Goal: Find contact information: Find contact information

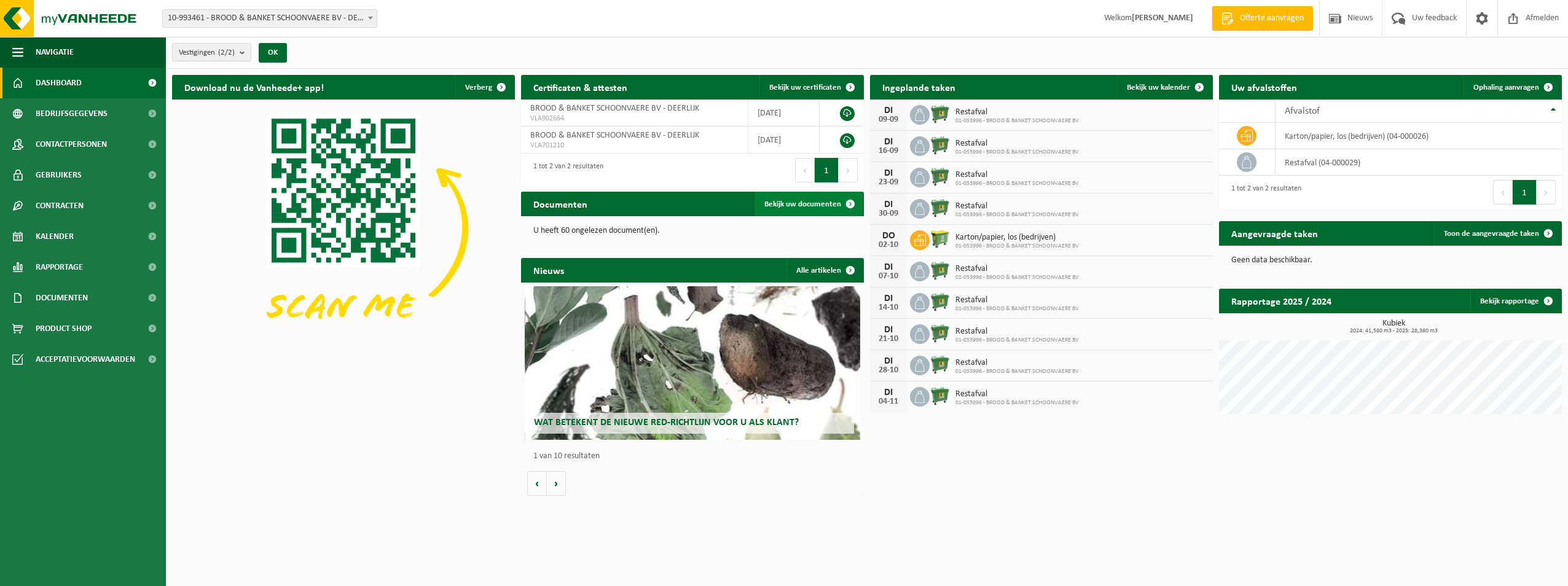
click at [827, 206] on span "Bekijk uw documenten" at bounding box center [803, 204] width 77 height 8
click at [45, 116] on span "Bedrijfsgegevens" at bounding box center [71, 114] width 72 height 31
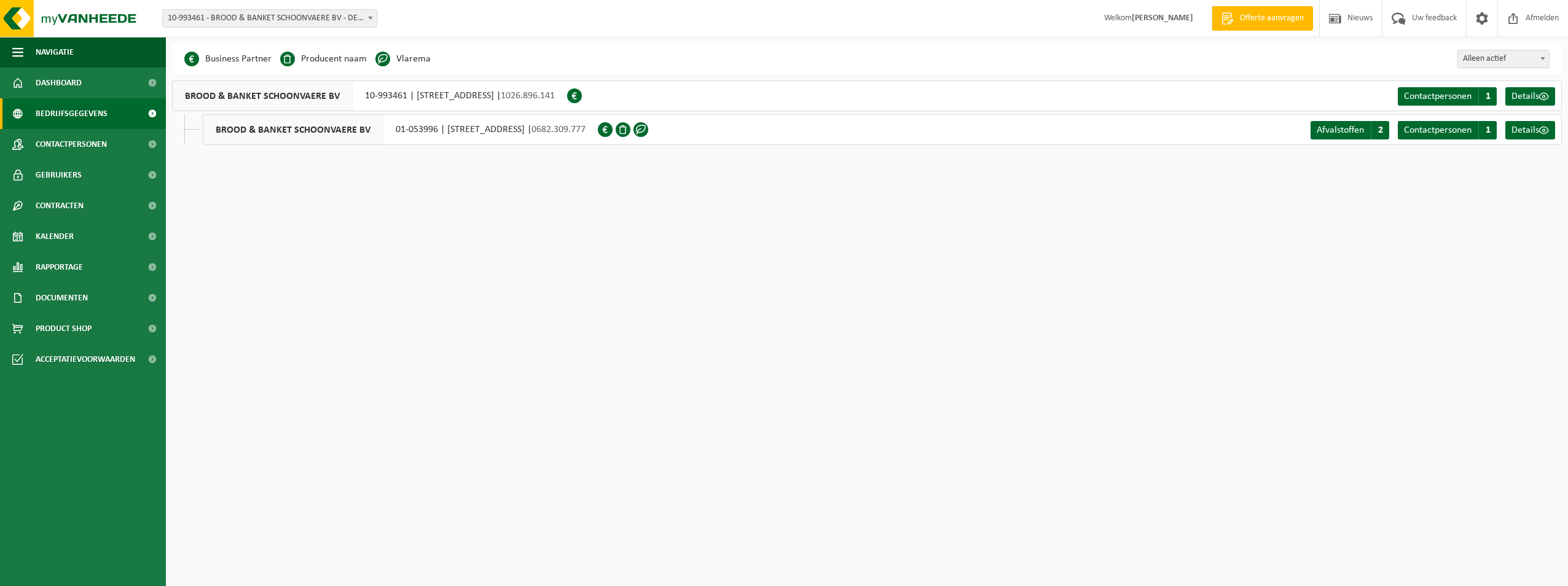
click at [435, 94] on div "BROOD & BANKET SCHOONVAERE BV 10-993461 | WAREGEMSTRAAT 43, 8540 DEERLIJK | 102…" at bounding box center [369, 96] width 395 height 31
click at [630, 132] on span at bounding box center [622, 129] width 14 height 14
click at [630, 131] on span at bounding box center [622, 129] width 14 height 14
click at [1537, 99] on span "Details" at bounding box center [1525, 96] width 28 height 10
click at [101, 150] on span "Contactpersonen" at bounding box center [71, 144] width 71 height 31
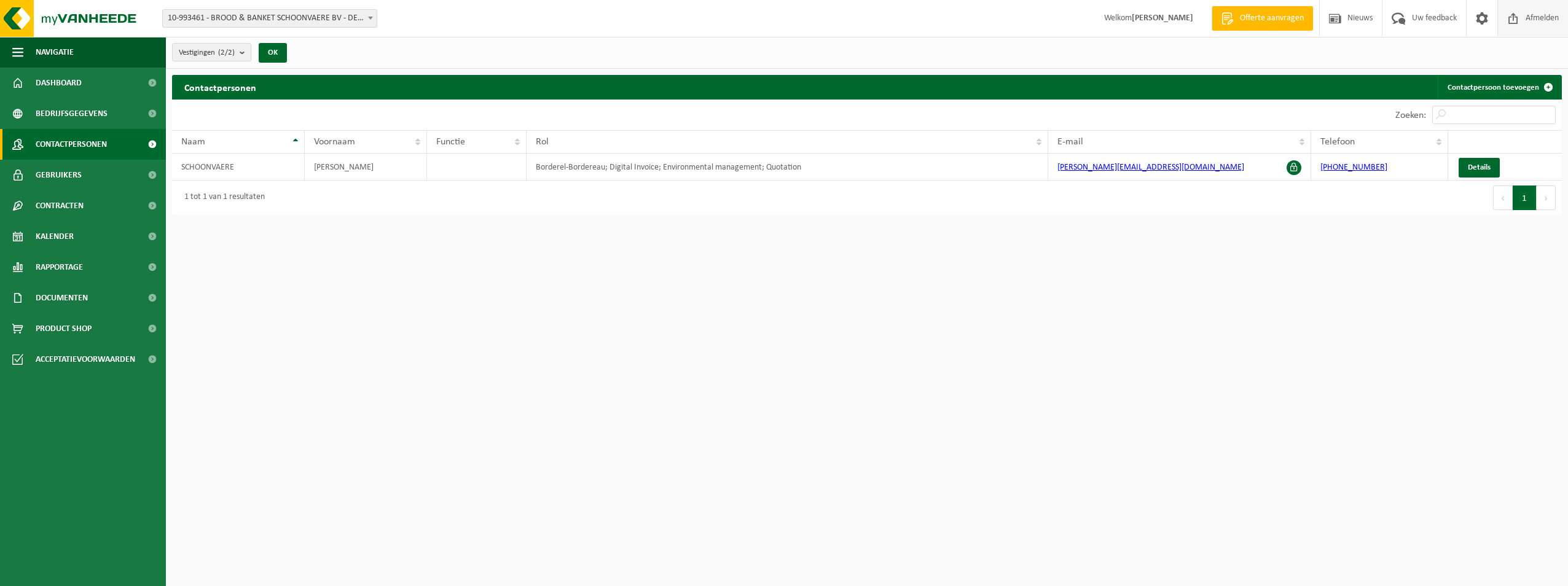
click at [1513, 22] on span at bounding box center [1513, 18] width 18 height 37
